Goal: Task Accomplishment & Management: Use online tool/utility

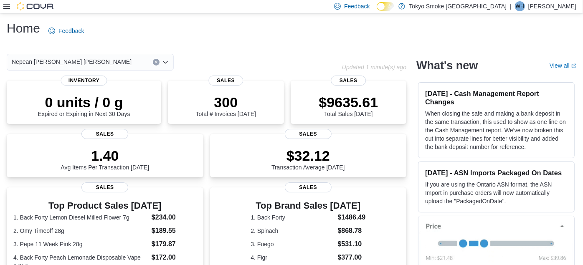
click at [2, 5] on div "Feedback Dark Mode Tokyo Smoke [GEOGRAPHIC_DATA] | WH [PERSON_NAME]" at bounding box center [291, 6] width 583 height 13
click at [5, 6] on icon at bounding box center [6, 6] width 7 height 7
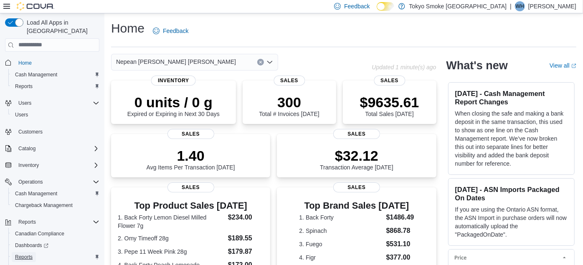
click at [27, 254] on span "Reports" at bounding box center [24, 257] width 18 height 7
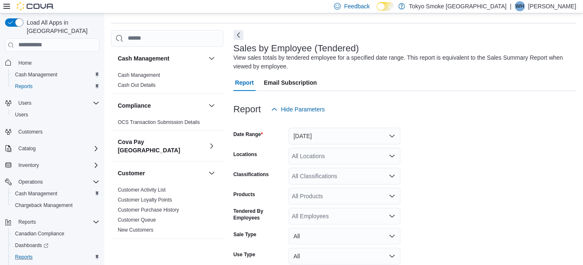
scroll to position [28, 0]
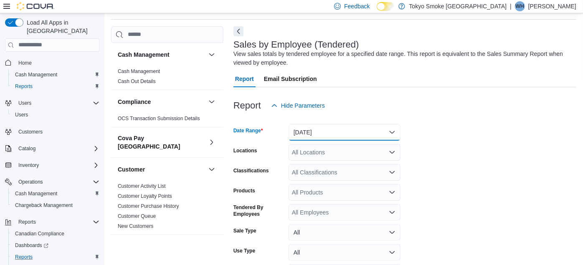
click at [312, 127] on button "[DATE]" at bounding box center [344, 132] width 112 height 17
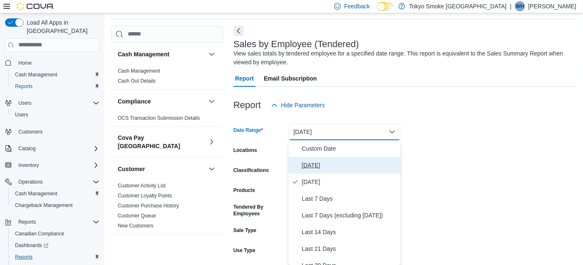
click at [308, 167] on span "[DATE]" at bounding box center [349, 165] width 95 height 10
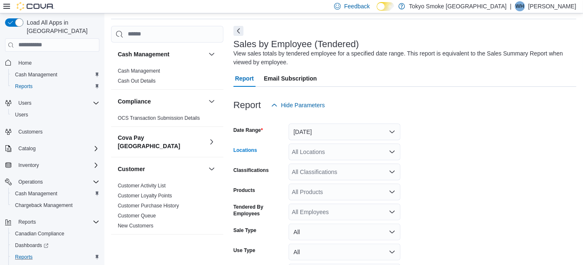
click at [307, 151] on div "All Locations" at bounding box center [344, 152] width 112 height 17
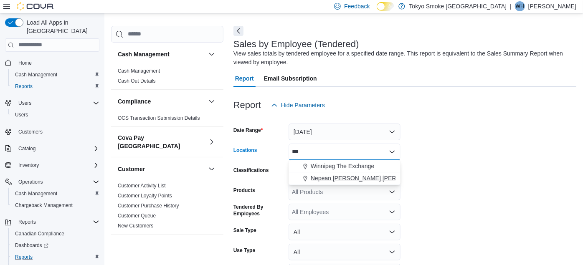
type input "***"
click at [318, 174] on span "Nepean [PERSON_NAME] [PERSON_NAME]" at bounding box center [371, 178] width 120 height 8
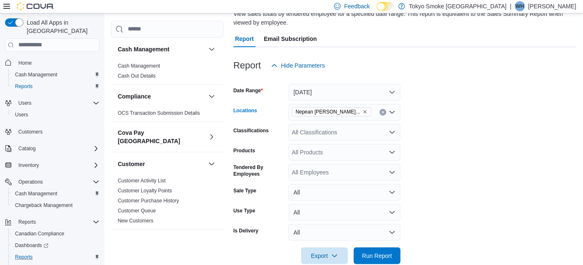
scroll to position [83, 0]
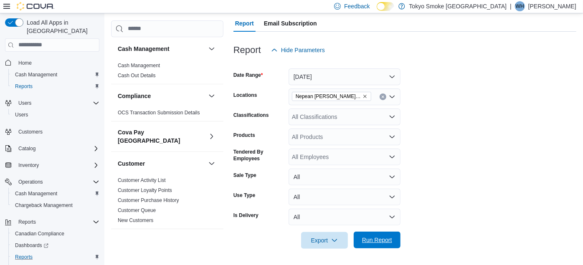
click at [367, 238] on span "Run Report" at bounding box center [377, 240] width 30 height 8
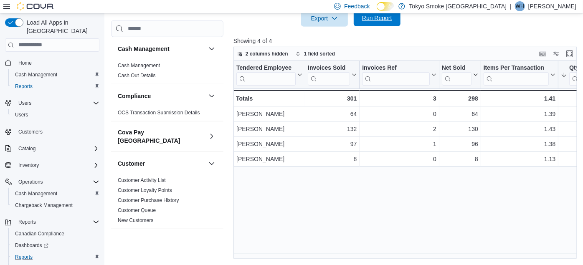
click at [367, 20] on span "Run Report" at bounding box center [377, 18] width 30 height 8
click at [374, 18] on span "Run Report" at bounding box center [377, 18] width 30 height 8
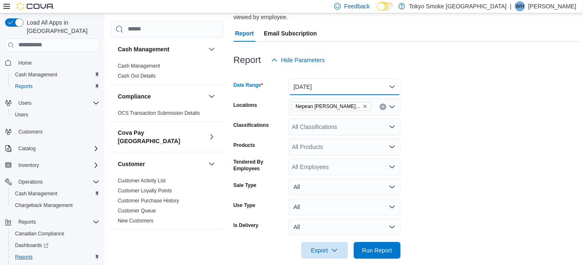
click at [298, 83] on button "[DATE]" at bounding box center [344, 86] width 112 height 17
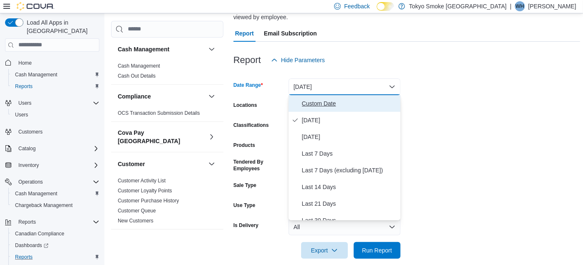
click at [317, 99] on span "Custom Date" at bounding box center [349, 104] width 95 height 10
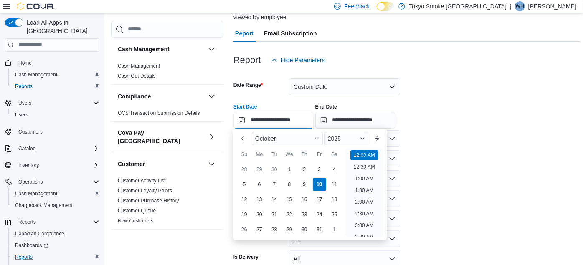
click at [263, 120] on input "**********" at bounding box center [273, 120] width 80 height 17
click at [240, 180] on div "5" at bounding box center [244, 184] width 15 height 15
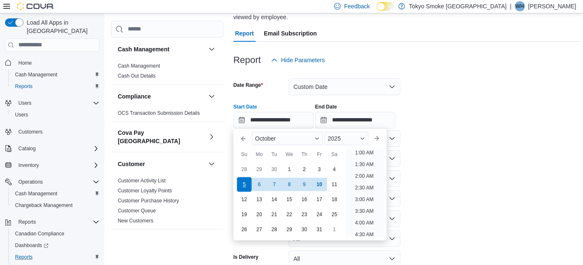
scroll to position [1, 0]
click at [368, 140] on div "2025" at bounding box center [346, 138] width 44 height 13
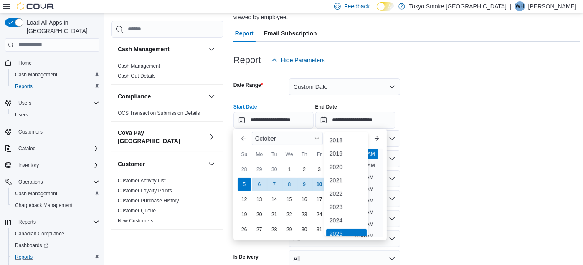
scroll to position [2, 0]
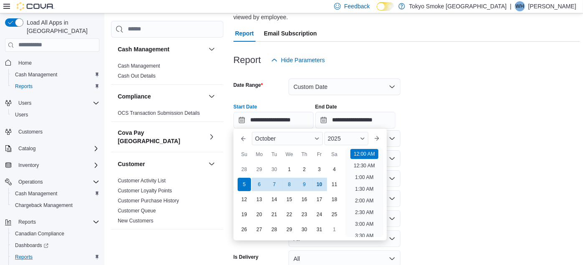
click at [438, 160] on form "**********" at bounding box center [406, 179] width 347 height 222
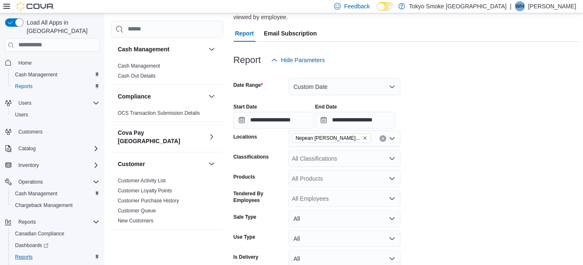
scroll to position [305, 0]
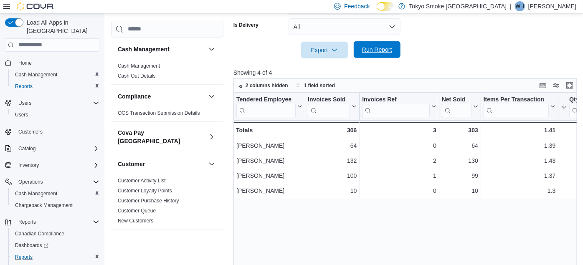
click at [367, 53] on span "Run Report" at bounding box center [377, 50] width 30 height 8
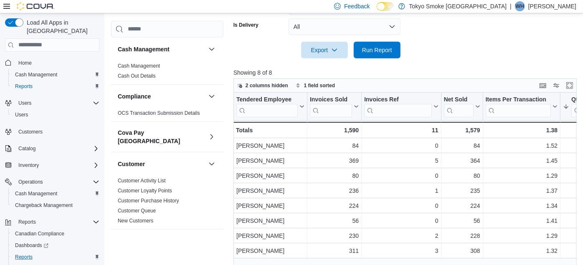
scroll to position [303, 0]
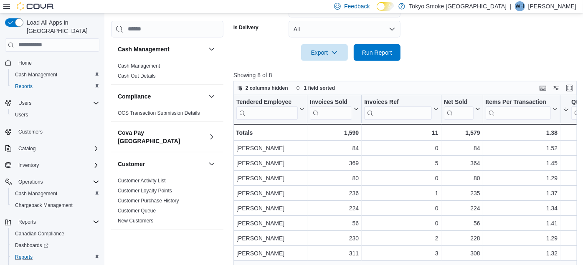
click at [418, 89] on div "2 columns hidden 1 field sorted" at bounding box center [404, 88] width 343 height 14
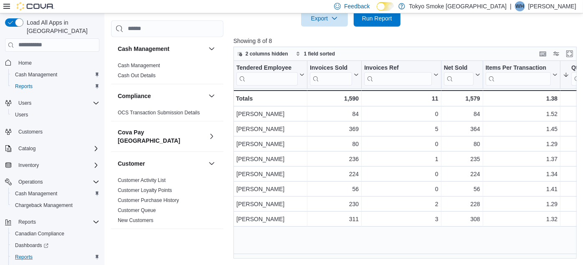
scroll to position [105, 0]
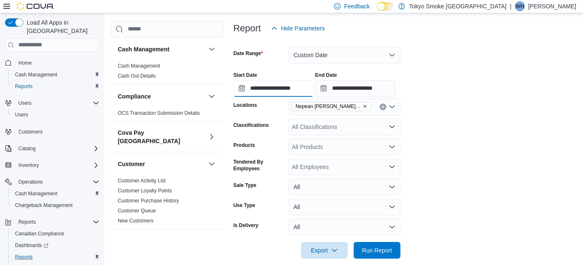
click at [284, 86] on input "**********" at bounding box center [273, 88] width 80 height 17
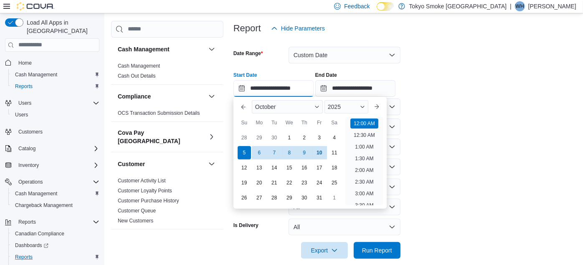
scroll to position [26, 0]
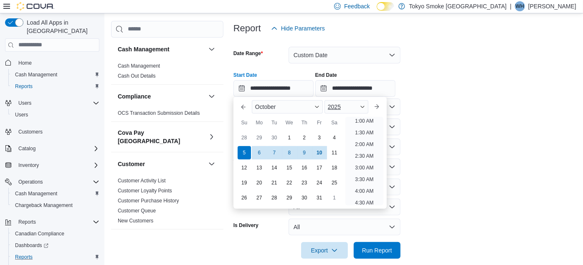
click at [351, 105] on div "2025" at bounding box center [346, 106] width 44 height 13
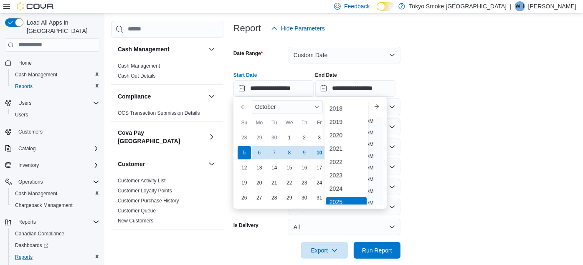
scroll to position [2, 0]
click at [336, 186] on div "2024" at bounding box center [346, 187] width 40 height 10
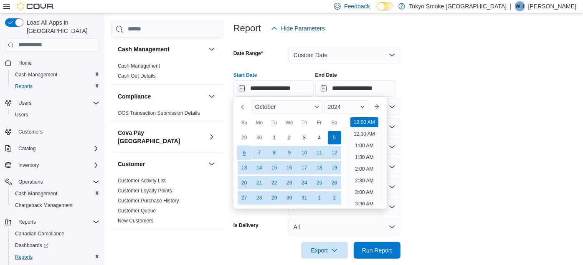
click at [242, 150] on div "6" at bounding box center [244, 152] width 15 height 15
type input "**********"
click at [388, 89] on input "**********" at bounding box center [355, 88] width 80 height 17
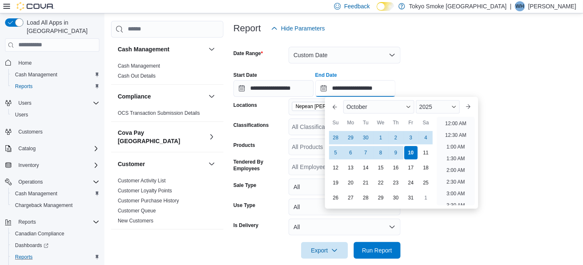
scroll to position [474, 0]
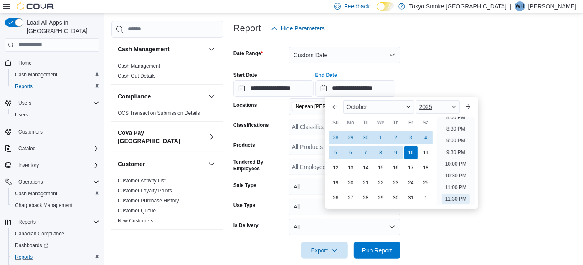
click at [447, 104] on div "2025" at bounding box center [438, 106] width 44 height 13
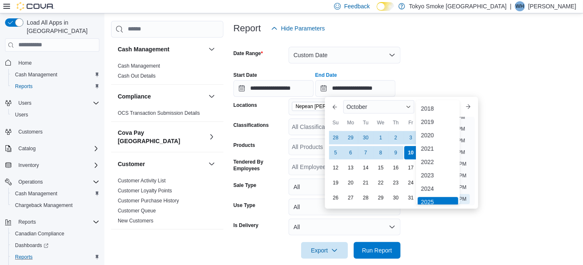
scroll to position [2, 0]
click at [444, 185] on div "2024" at bounding box center [437, 187] width 40 height 10
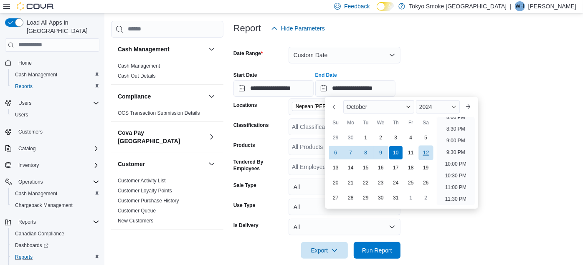
click at [423, 153] on div "12" at bounding box center [425, 152] width 15 height 15
type input "**********"
click at [371, 245] on span "Run Report" at bounding box center [377, 250] width 37 height 17
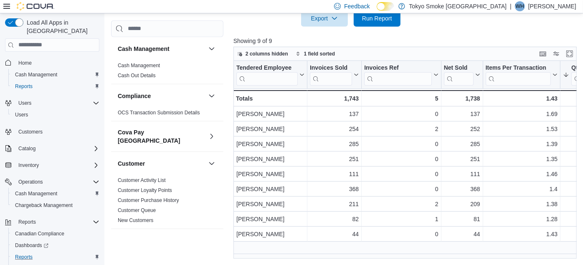
scroll to position [105, 0]
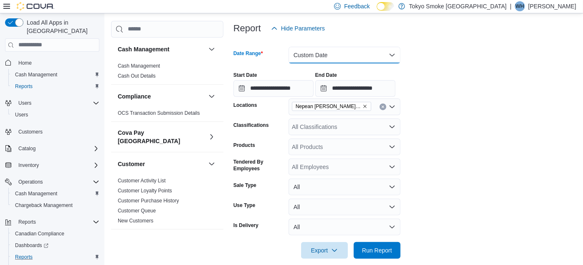
click at [358, 58] on button "Custom Date" at bounding box center [344, 55] width 112 height 17
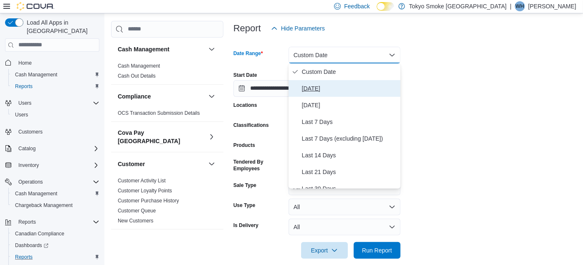
click at [322, 91] on span "[DATE]" at bounding box center [349, 88] width 95 height 10
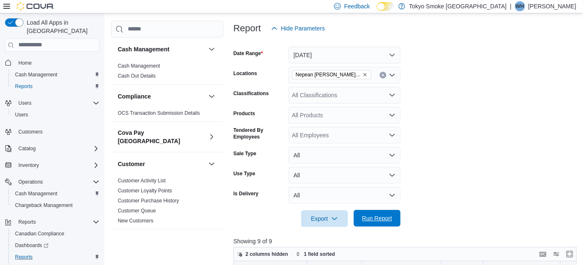
click at [380, 221] on span "Run Report" at bounding box center [377, 218] width 30 height 8
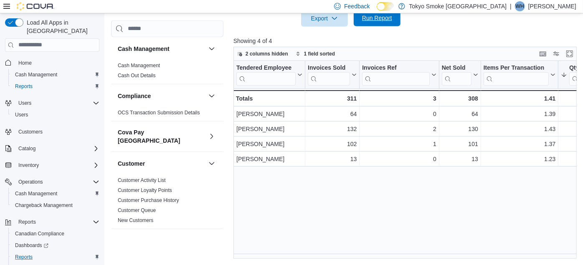
click at [373, 23] on span "Run Report" at bounding box center [377, 18] width 37 height 17
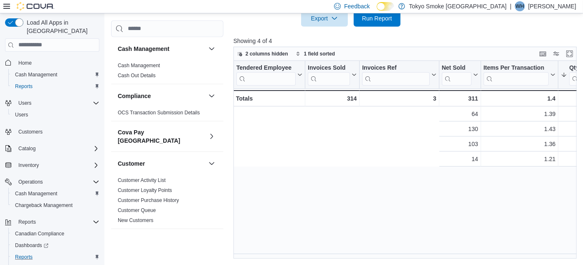
scroll to position [0, 303]
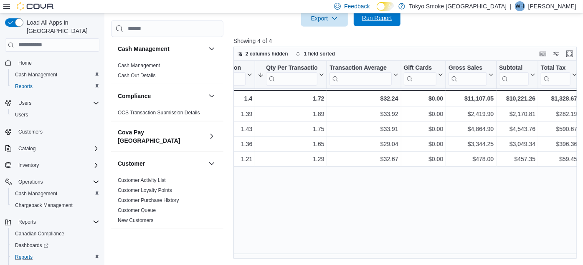
click at [383, 20] on span "Run Report" at bounding box center [377, 18] width 30 height 8
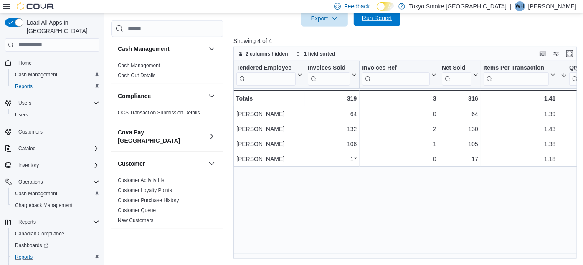
click at [380, 18] on span "Run Report" at bounding box center [377, 18] width 30 height 8
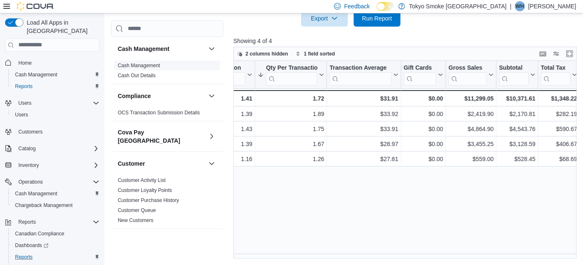
click at [148, 66] on link "Cash Management" at bounding box center [139, 65] width 42 height 6
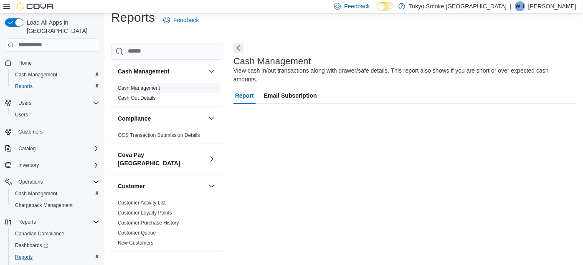
scroll to position [10, 0]
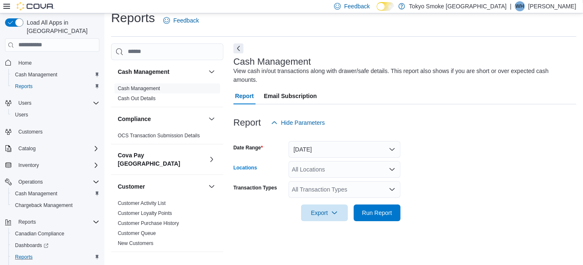
click at [306, 161] on div "All Locations" at bounding box center [344, 169] width 112 height 17
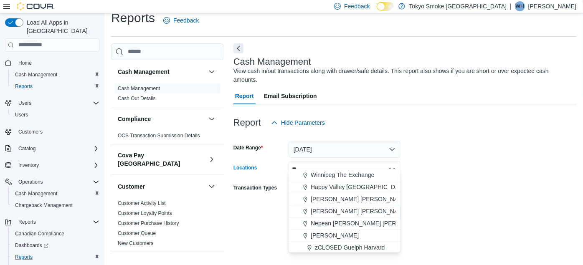
type input "**"
click at [328, 222] on span "Nepean [PERSON_NAME] [PERSON_NAME]" at bounding box center [371, 223] width 120 height 8
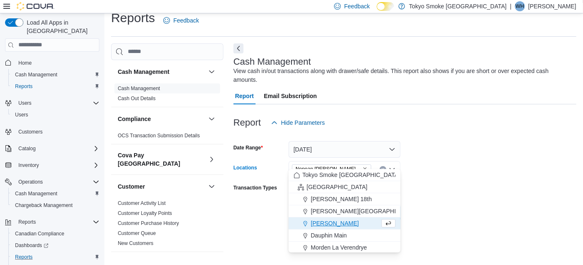
click at [453, 198] on div at bounding box center [404, 201] width 343 height 7
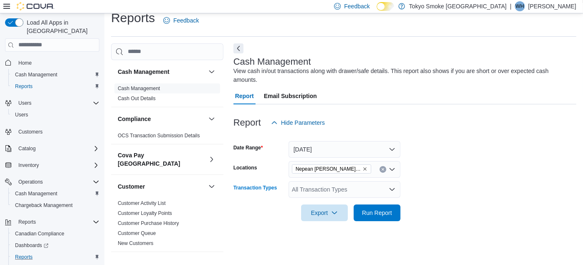
click at [335, 182] on div "All Transaction Types" at bounding box center [344, 189] width 112 height 17
type input "****"
click at [316, 167] on span "Cash Skim" at bounding box center [344, 166] width 102 height 8
drag, startPoint x: 361, startPoint y: 195, endPoint x: 366, endPoint y: 198, distance: 6.0
click at [366, 204] on span "Run Report" at bounding box center [377, 212] width 37 height 17
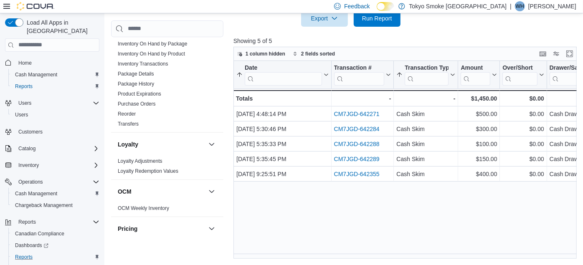
scroll to position [522, 0]
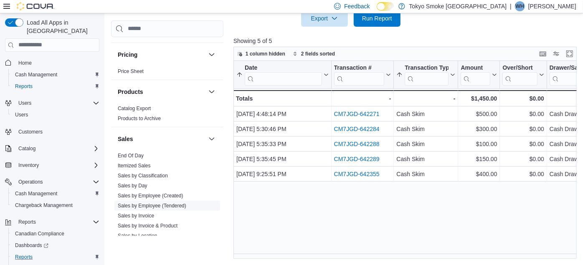
click at [164, 202] on link "Sales by Employee (Tendered)" at bounding box center [152, 205] width 68 height 6
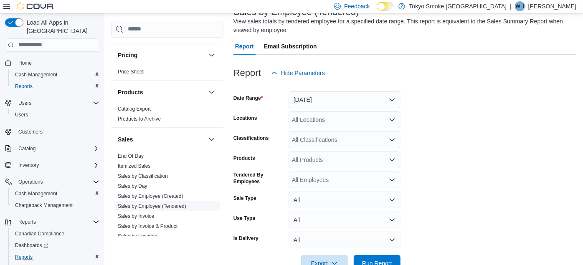
scroll to position [28, 0]
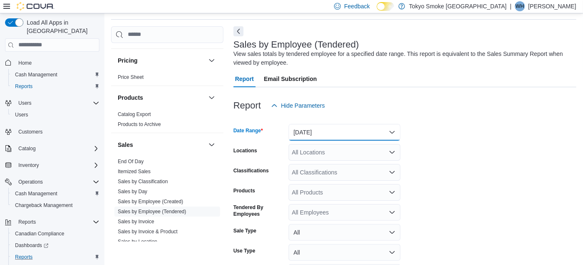
click at [314, 132] on button "[DATE]" at bounding box center [344, 132] width 112 height 17
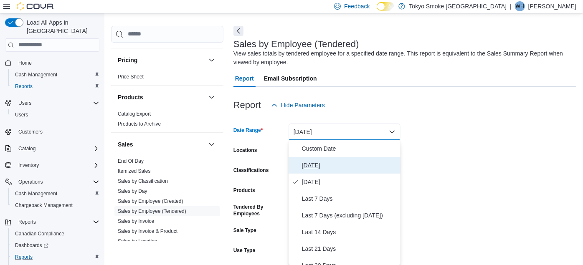
click at [308, 163] on span "[DATE]" at bounding box center [349, 165] width 95 height 10
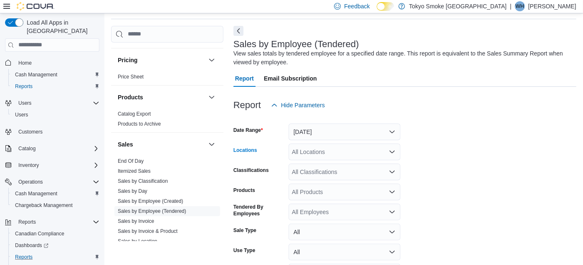
click at [311, 154] on div "All Locations" at bounding box center [344, 152] width 112 height 17
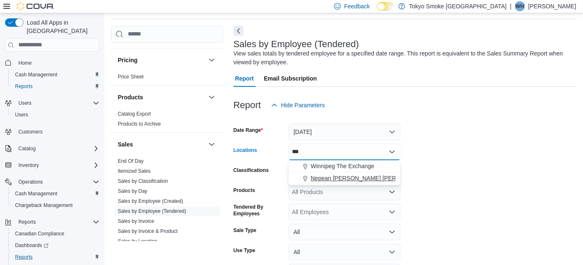
type input "***"
click at [330, 177] on span "Nepean [PERSON_NAME] [PERSON_NAME]" at bounding box center [371, 178] width 120 height 8
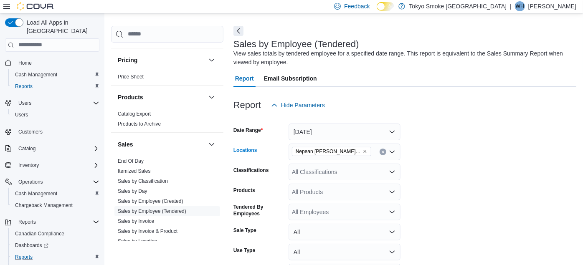
scroll to position [83, 0]
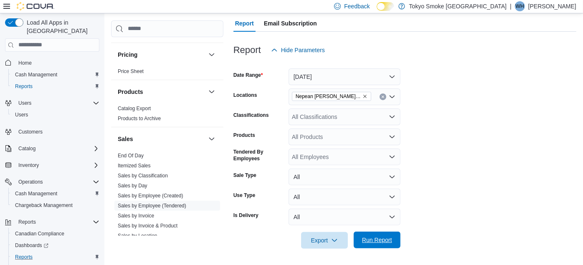
click at [373, 240] on span "Run Report" at bounding box center [377, 240] width 30 height 8
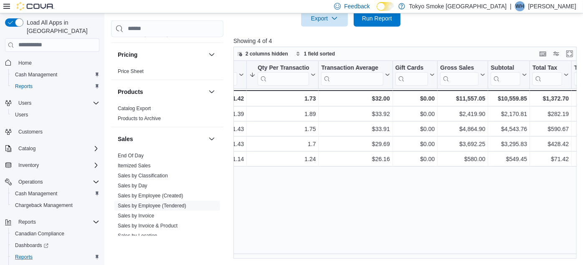
scroll to position [0, 314]
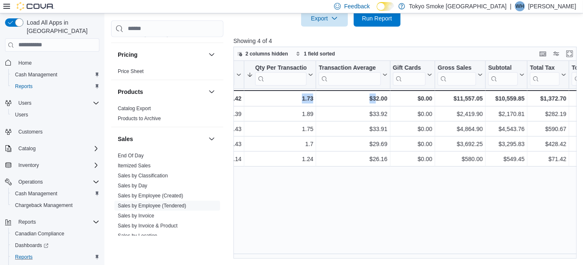
drag, startPoint x: 351, startPoint y: 260, endPoint x: 291, endPoint y: 249, distance: 61.0
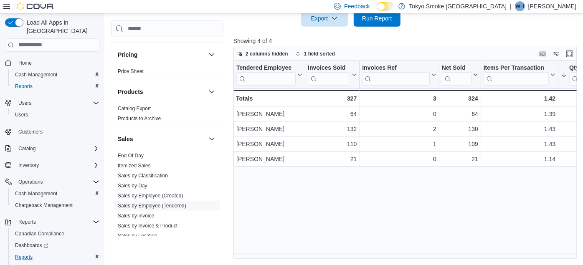
click at [294, 224] on div "Tendered Employee Click to view column header actions Invoices Sold Click to vi…" at bounding box center [406, 160] width 347 height 198
click at [389, 18] on span "Run Report" at bounding box center [377, 18] width 30 height 8
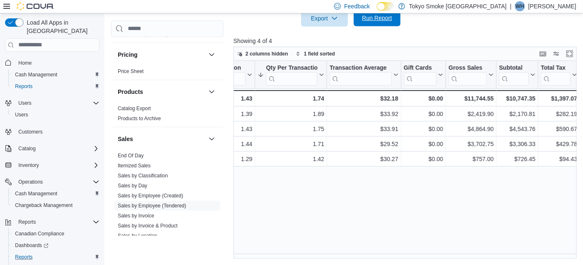
click at [390, 19] on span "Run Report" at bounding box center [377, 18] width 30 height 8
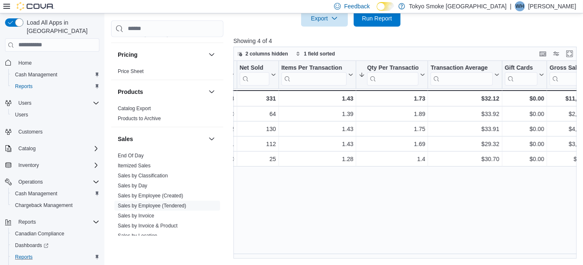
scroll to position [0, 206]
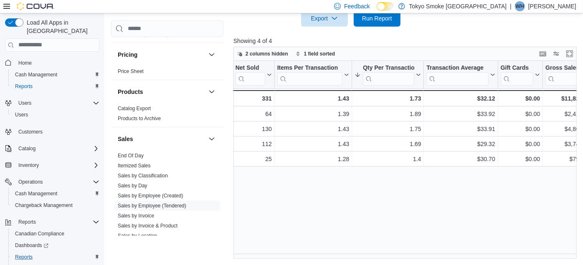
drag, startPoint x: 356, startPoint y: 261, endPoint x: 360, endPoint y: 261, distance: 4.6
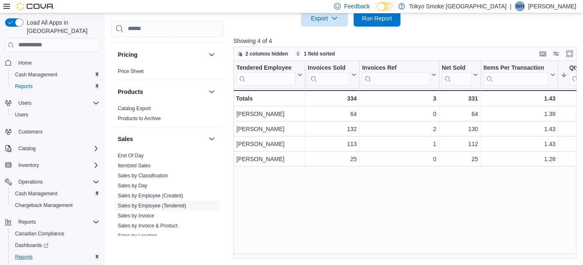
scroll to position [73, 0]
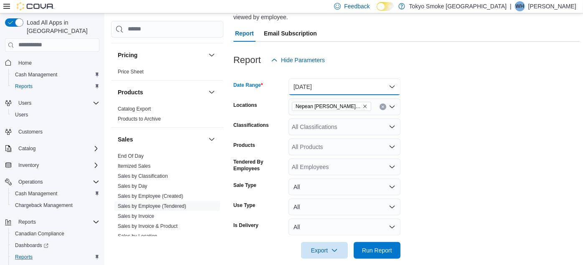
click at [305, 86] on button "[DATE]" at bounding box center [344, 86] width 112 height 17
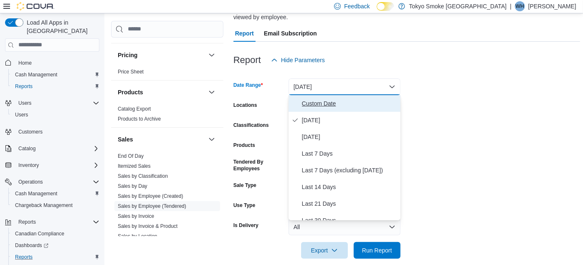
click at [310, 104] on span "Custom Date" at bounding box center [349, 104] width 95 height 10
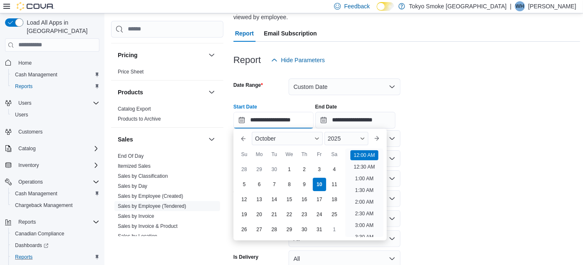
click at [259, 121] on input "**********" at bounding box center [273, 120] width 80 height 17
click at [248, 180] on div "5" at bounding box center [244, 184] width 15 height 15
type input "**********"
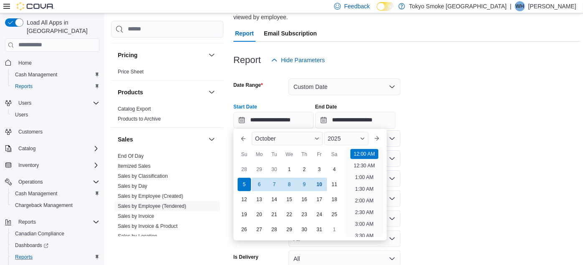
scroll to position [305, 0]
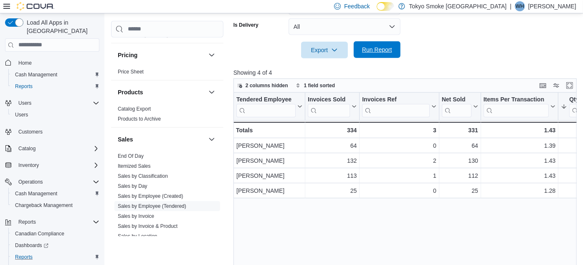
click at [368, 49] on span "Run Report" at bounding box center [377, 50] width 30 height 8
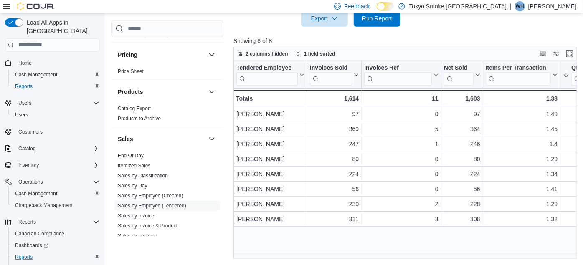
scroll to position [0, 303]
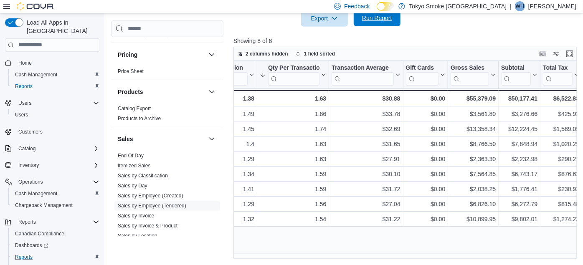
click at [370, 24] on span "Run Report" at bounding box center [377, 18] width 37 height 17
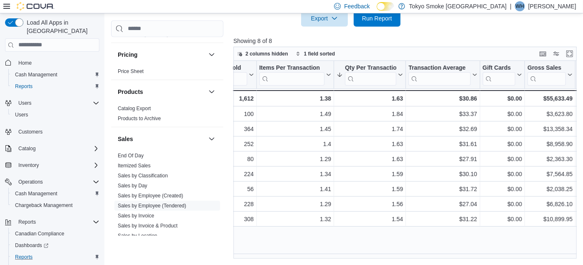
scroll to position [0, 204]
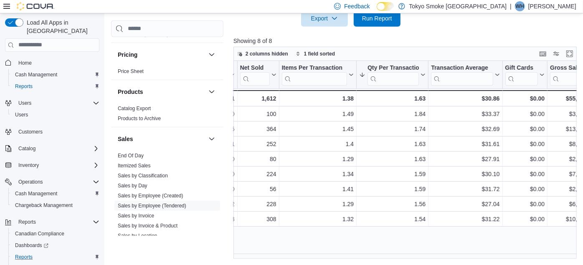
click at [236, 250] on div "Tendered Employee Click to view column header actions Invoices Sold Click to vi…" at bounding box center [406, 160] width 347 height 198
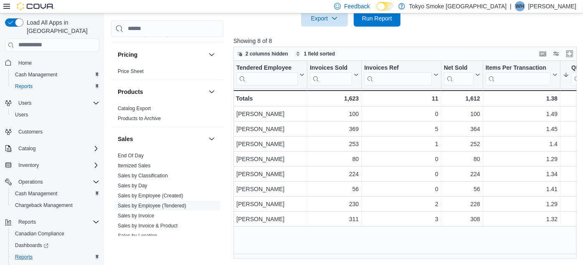
scroll to position [105, 0]
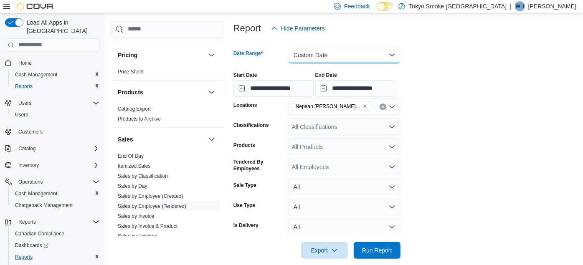
click at [351, 59] on button "Custom Date" at bounding box center [344, 55] width 112 height 17
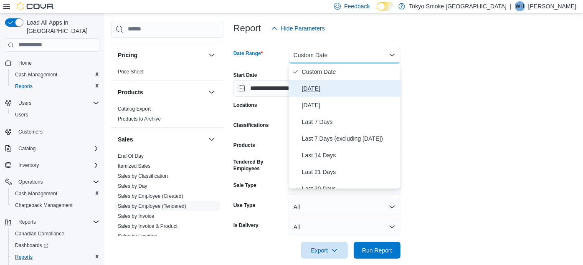
click at [326, 83] on span "[DATE]" at bounding box center [349, 88] width 95 height 10
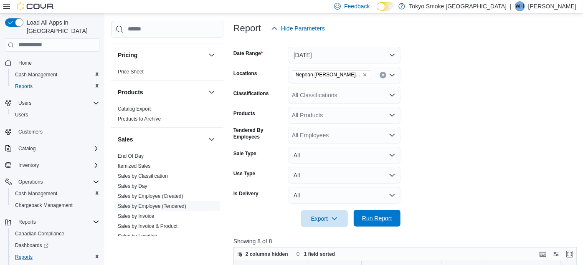
click at [361, 215] on span "Run Report" at bounding box center [377, 218] width 37 height 17
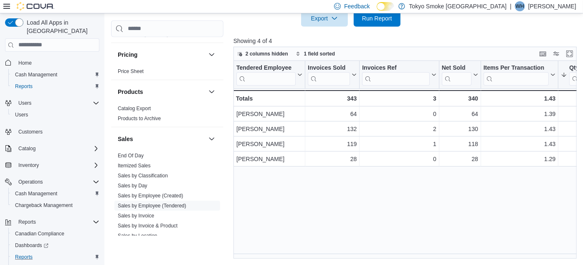
click at [289, 225] on div "Tendered Employee Click to view column header actions Invoices Sold Click to vi…" at bounding box center [406, 160] width 347 height 198
click at [367, 15] on span "Run Report" at bounding box center [377, 18] width 30 height 8
